Goal: Task Accomplishment & Management: Manage account settings

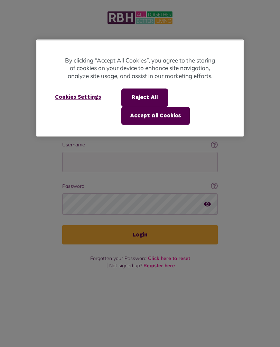
click at [165, 115] on button "Accept All Cookies" at bounding box center [155, 116] width 68 height 18
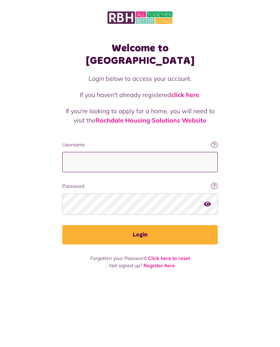
click at [131, 152] on input "Username" at bounding box center [139, 162] width 155 height 20
type input "**********"
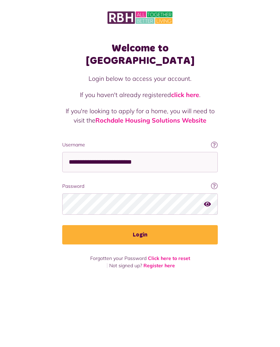
click at [154, 225] on button "Login" at bounding box center [139, 234] width 155 height 19
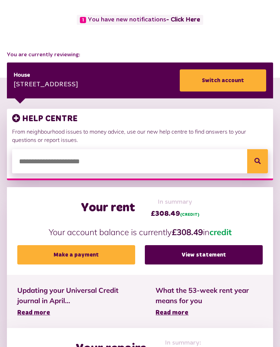
scroll to position [58, 0]
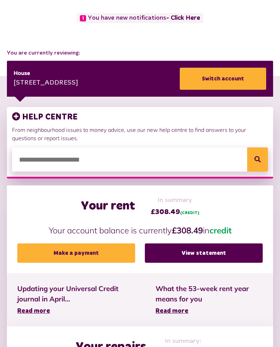
click at [213, 249] on link "View statement" at bounding box center [204, 253] width 118 height 19
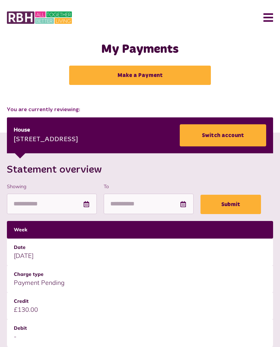
click at [268, 18] on button "Menu" at bounding box center [265, 17] width 15 height 21
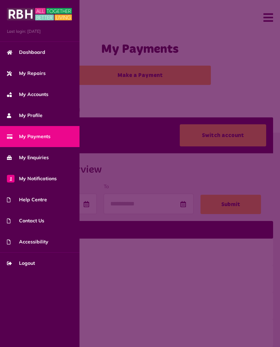
click at [32, 265] on span "Logout" at bounding box center [21, 263] width 28 height 7
